Goal: Book appointment/travel/reservation

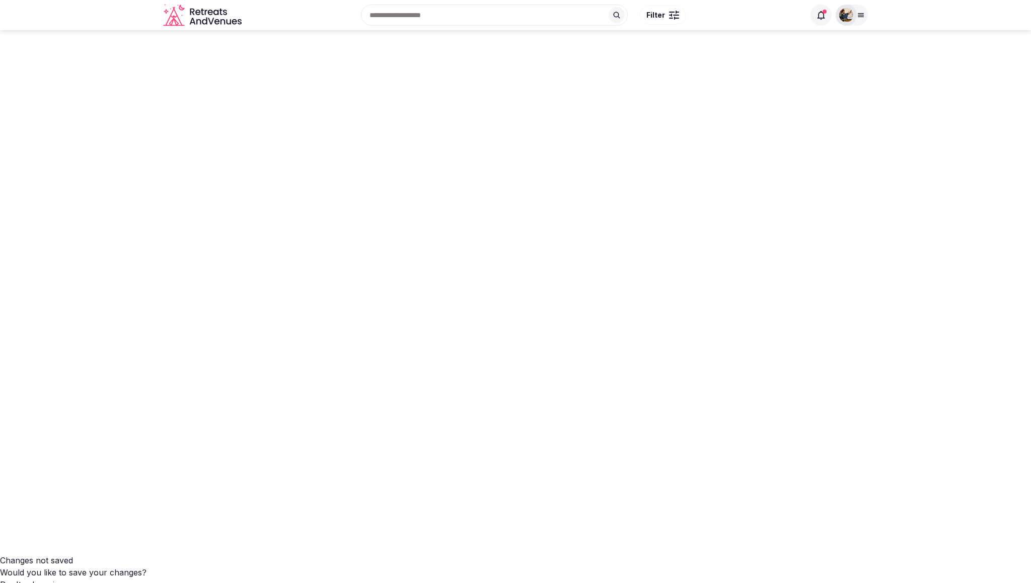
scroll to position [721, 0]
click at [210, 14] on icon "Retreats and Venues company logo" at bounding box center [203, 15] width 81 height 23
click at [866, 15] on div at bounding box center [861, 15] width 14 height 8
click at [789, 94] on span "Staff admin" at bounding box center [766, 90] width 46 height 12
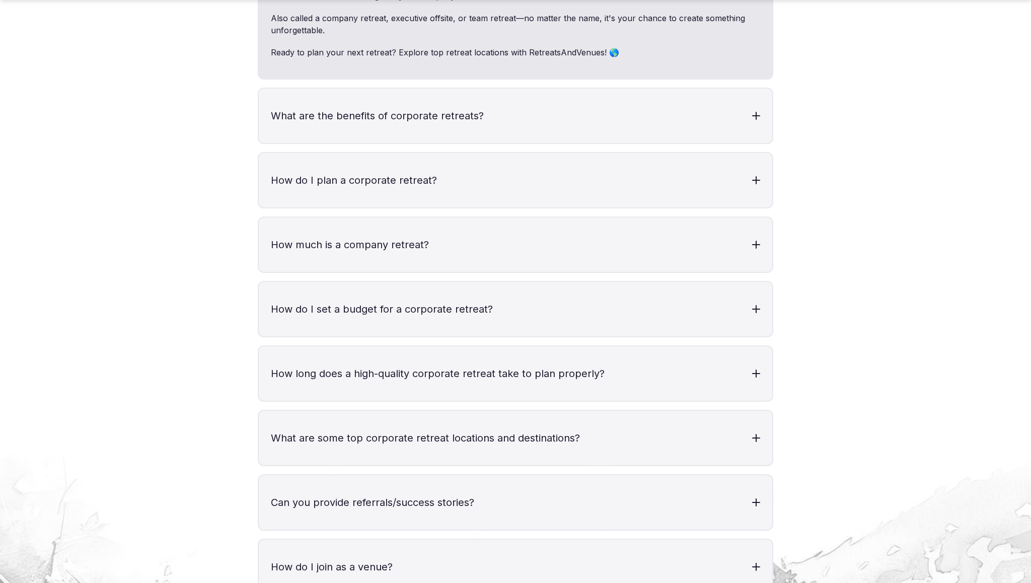
scroll to position [4054, 0]
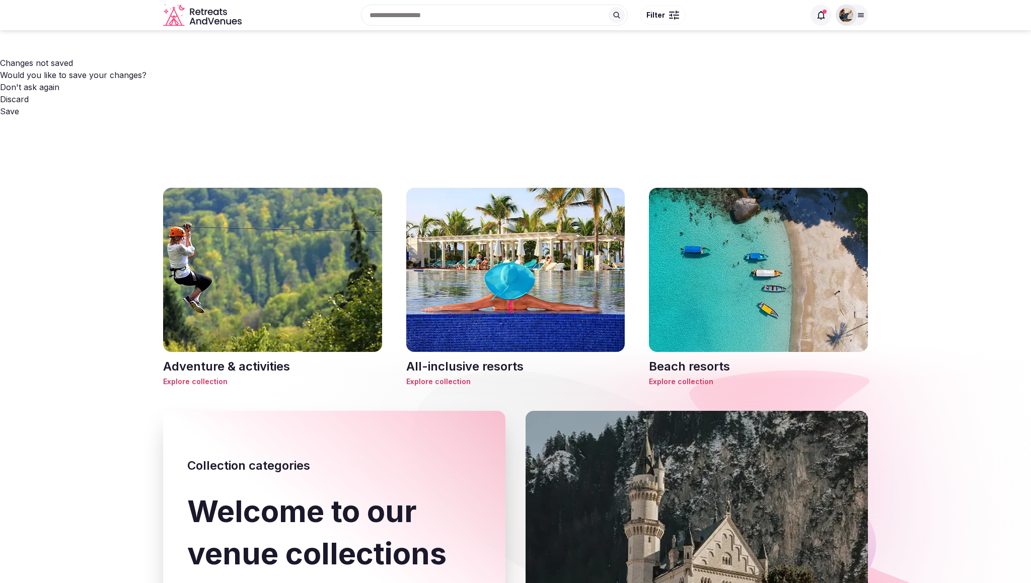
scroll to position [467, 0]
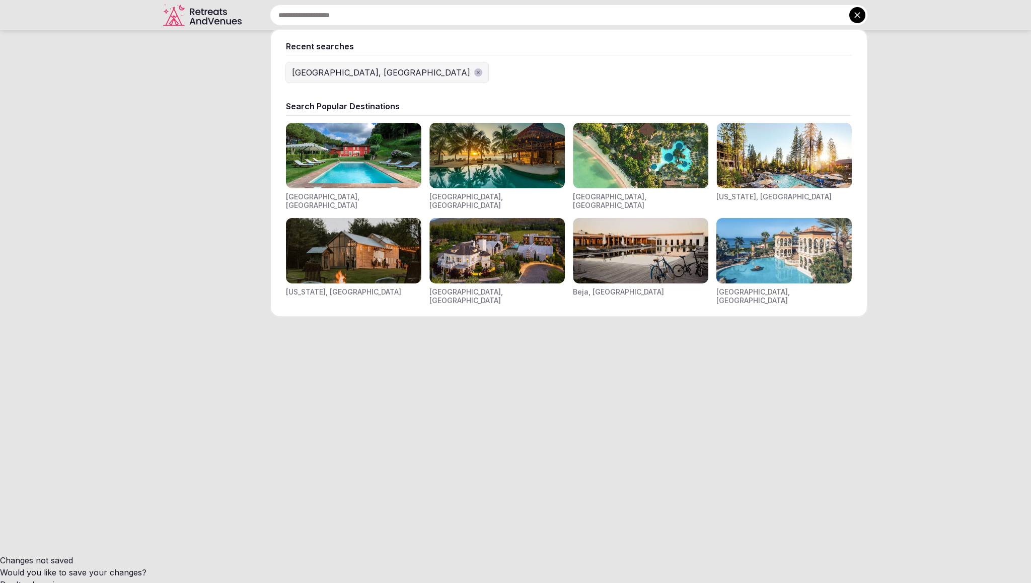
click at [460, 21] on input "text" at bounding box center [569, 15] width 598 height 21
click at [751, 147] on img "Visit venues for California, USA" at bounding box center [784, 155] width 135 height 65
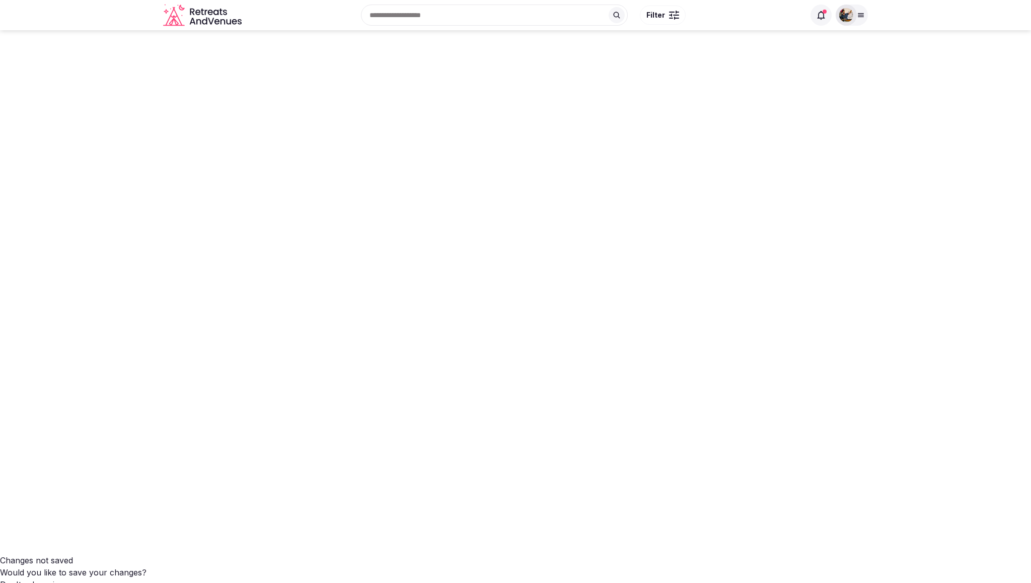
scroll to position [505, 0]
click at [477, 14] on input "text" at bounding box center [494, 15] width 267 height 21
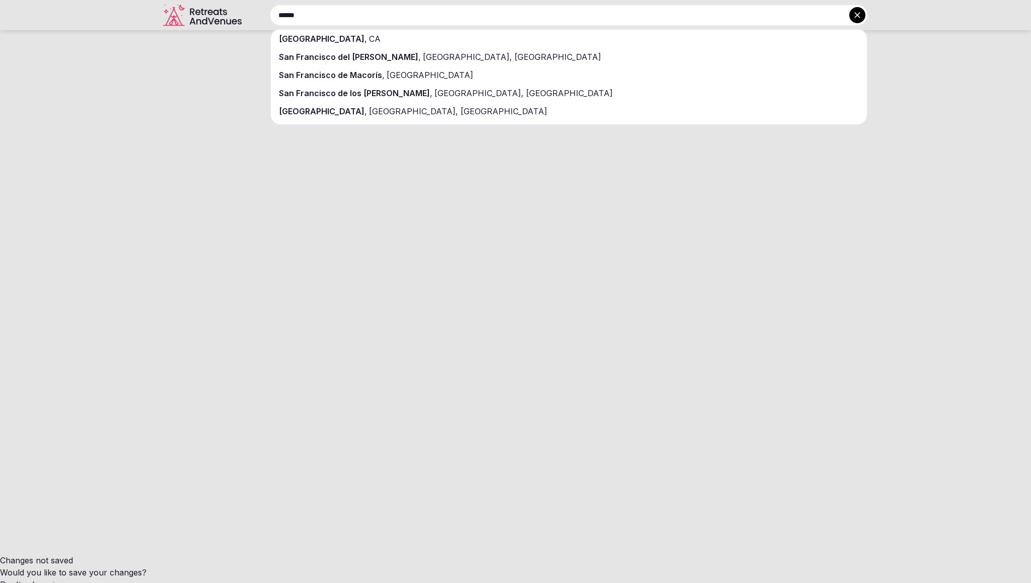
type input "******"
click at [384, 40] on div "[GEOGRAPHIC_DATA] , [GEOGRAPHIC_DATA]" at bounding box center [569, 39] width 596 height 18
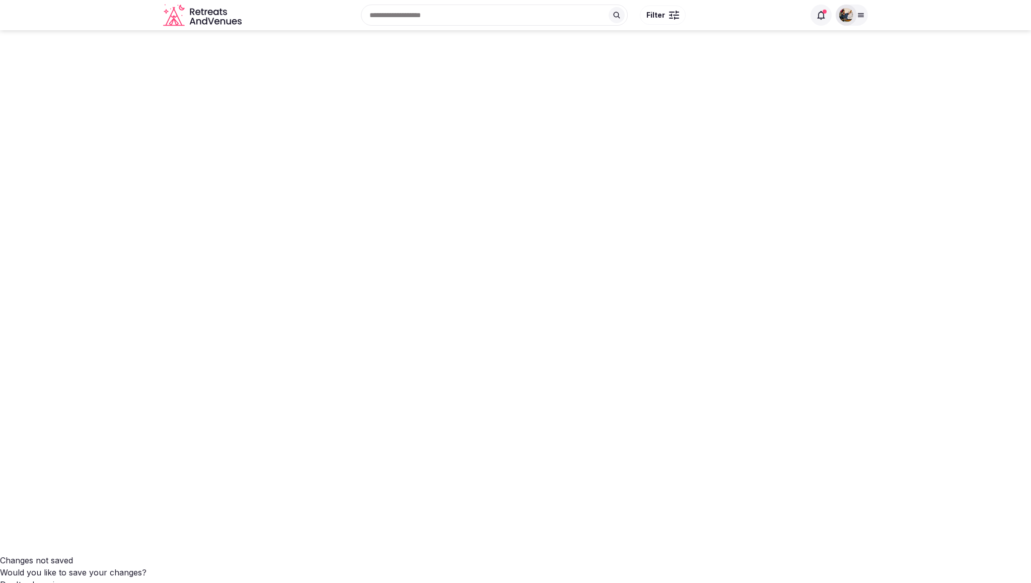
scroll to position [0, 0]
click at [421, 14] on input "text" at bounding box center [494, 15] width 267 height 21
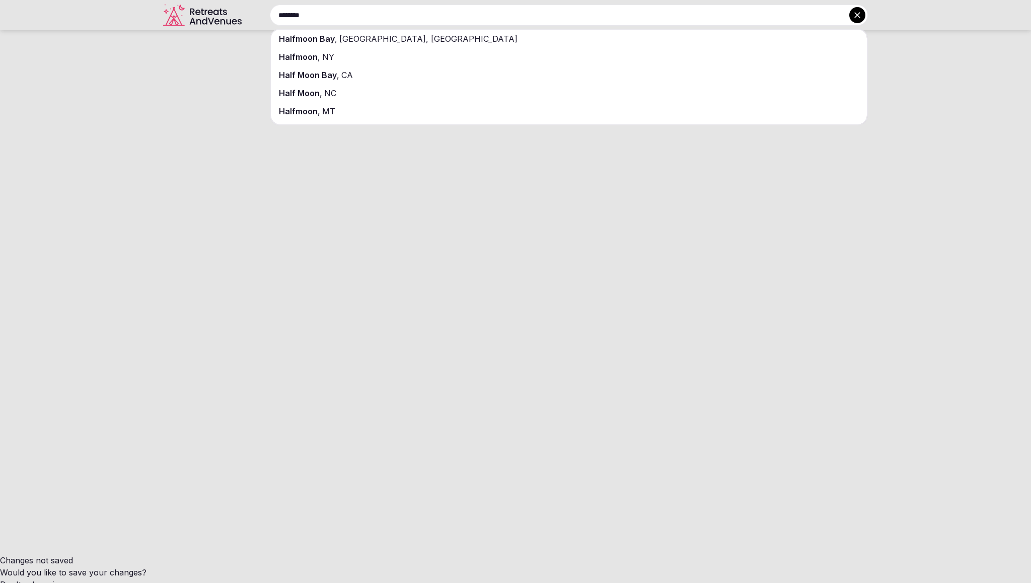
type input "********"
click at [361, 71] on div "[GEOGRAPHIC_DATA] , [GEOGRAPHIC_DATA]" at bounding box center [569, 75] width 596 height 18
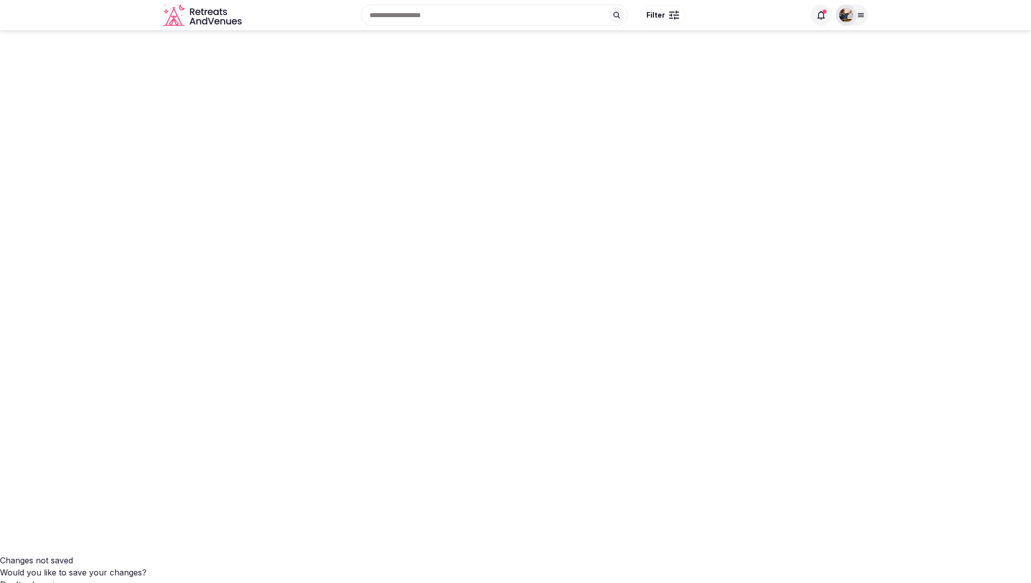
click at [434, 13] on input "text" at bounding box center [494, 15] width 267 height 21
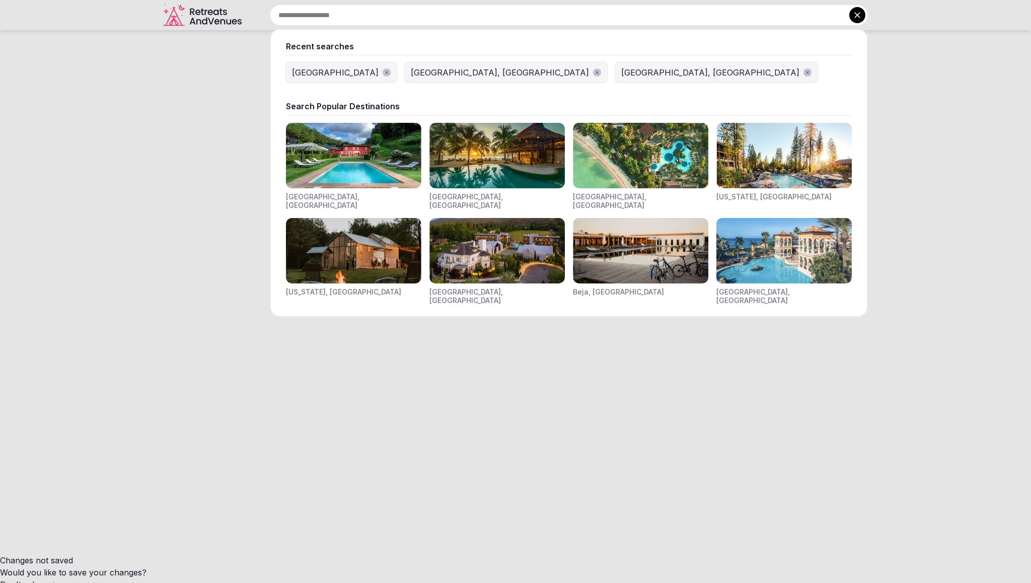
click at [745, 153] on img "Visit venues for California, USA" at bounding box center [784, 155] width 135 height 65
